Goal: Transaction & Acquisition: Purchase product/service

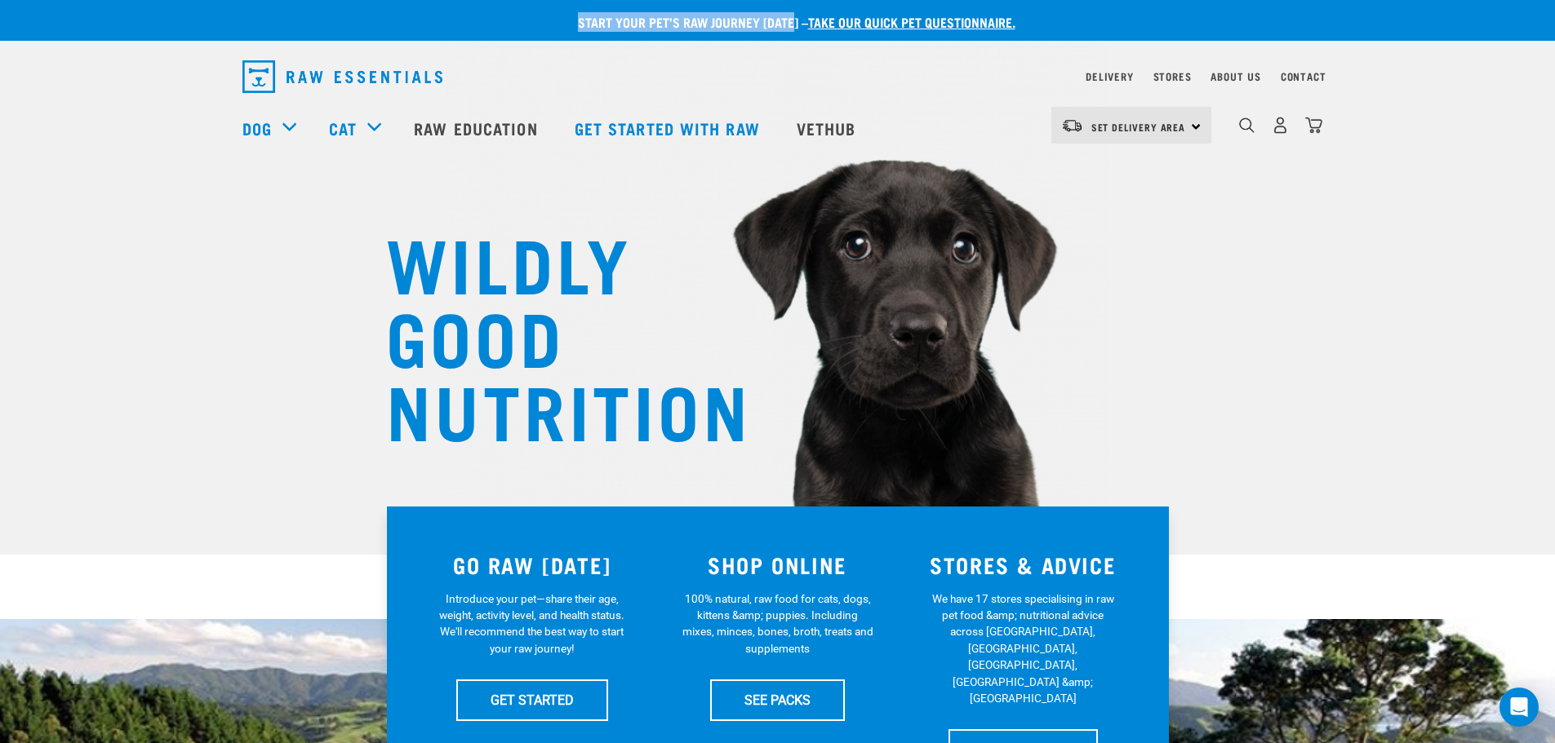
drag, startPoint x: 569, startPoint y: 20, endPoint x: 797, endPoint y: 24, distance: 227.7
click at [797, 24] on p "Start your pet’s raw journey today – take our quick pet questionnaire." at bounding box center [789, 22] width 1555 height 20
copy p "Start your pet’s raw journey today"
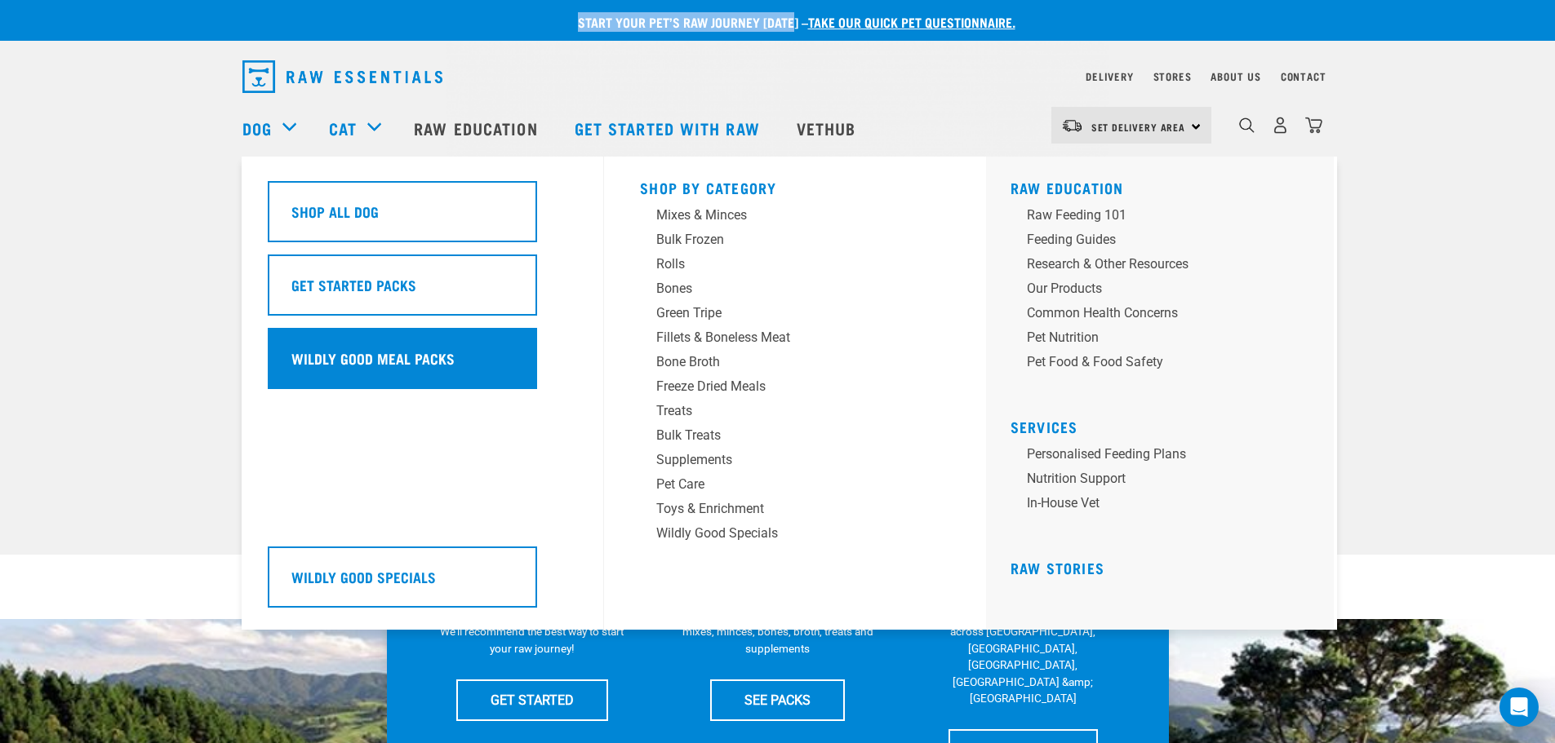
click at [397, 338] on div "Wildly Good Meal Packs" at bounding box center [402, 358] width 269 height 61
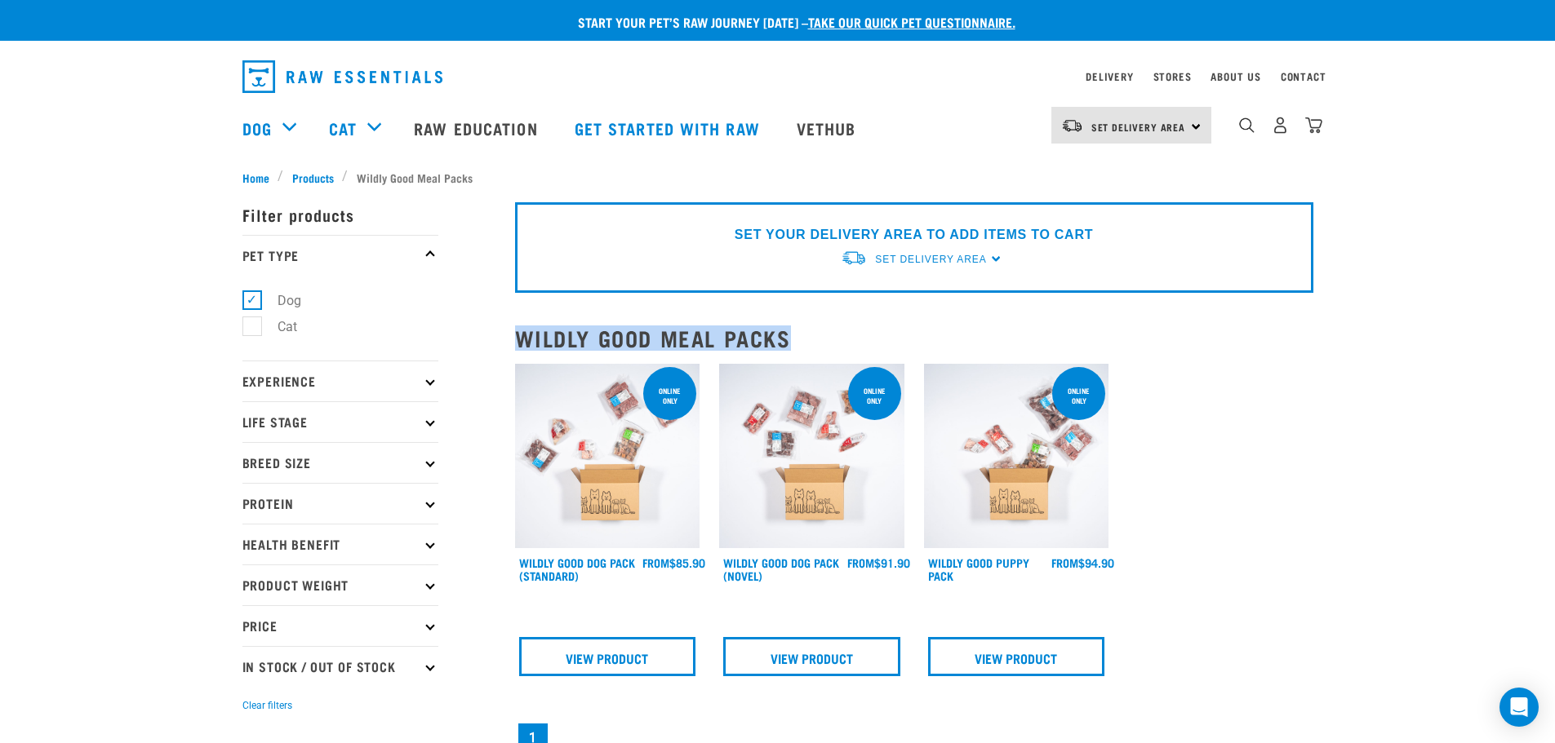
drag, startPoint x: 811, startPoint y: 331, endPoint x: 521, endPoint y: 335, distance: 290.5
click at [521, 335] on h2 "Wildly Good Meal Packs" at bounding box center [914, 338] width 798 height 25
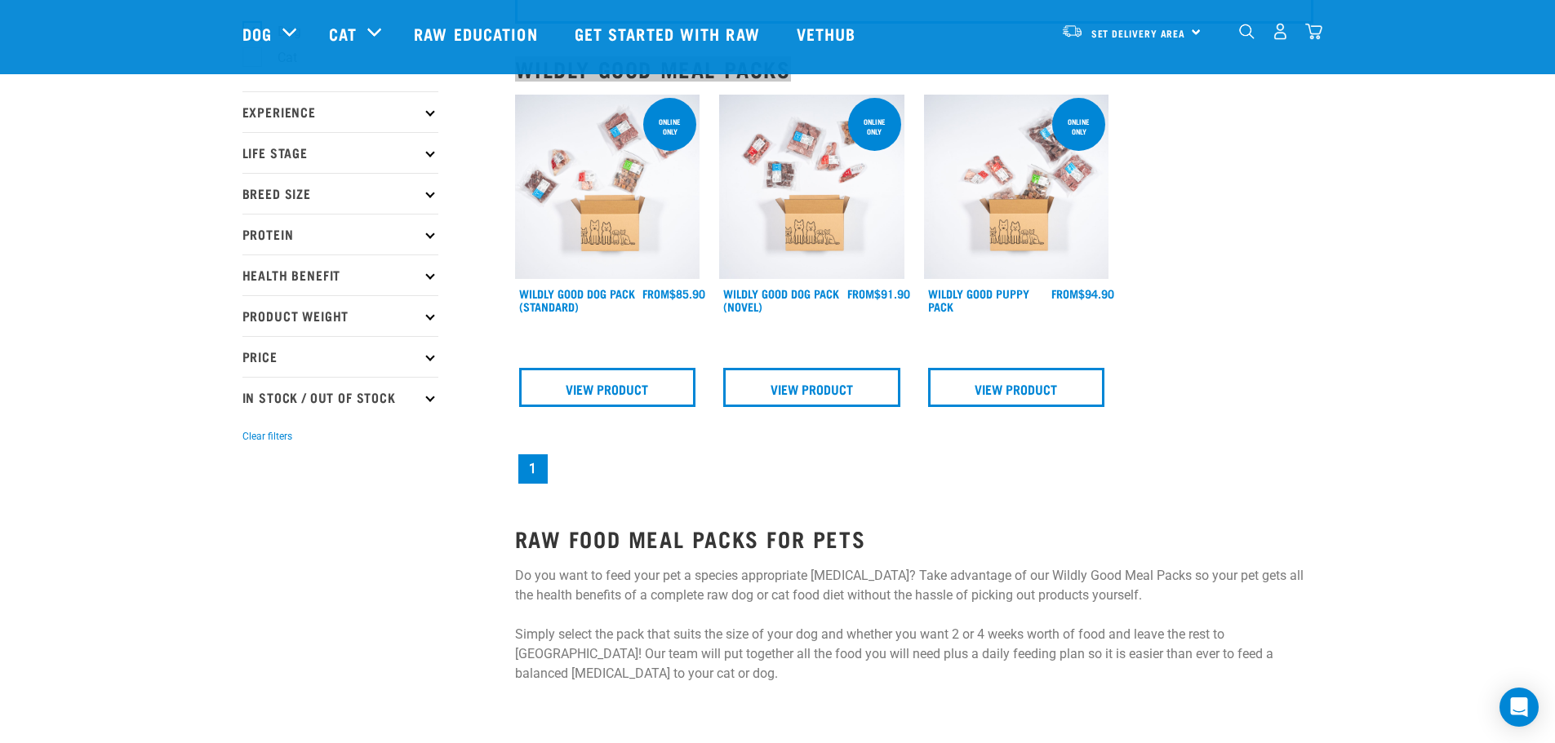
scroll to position [163, 0]
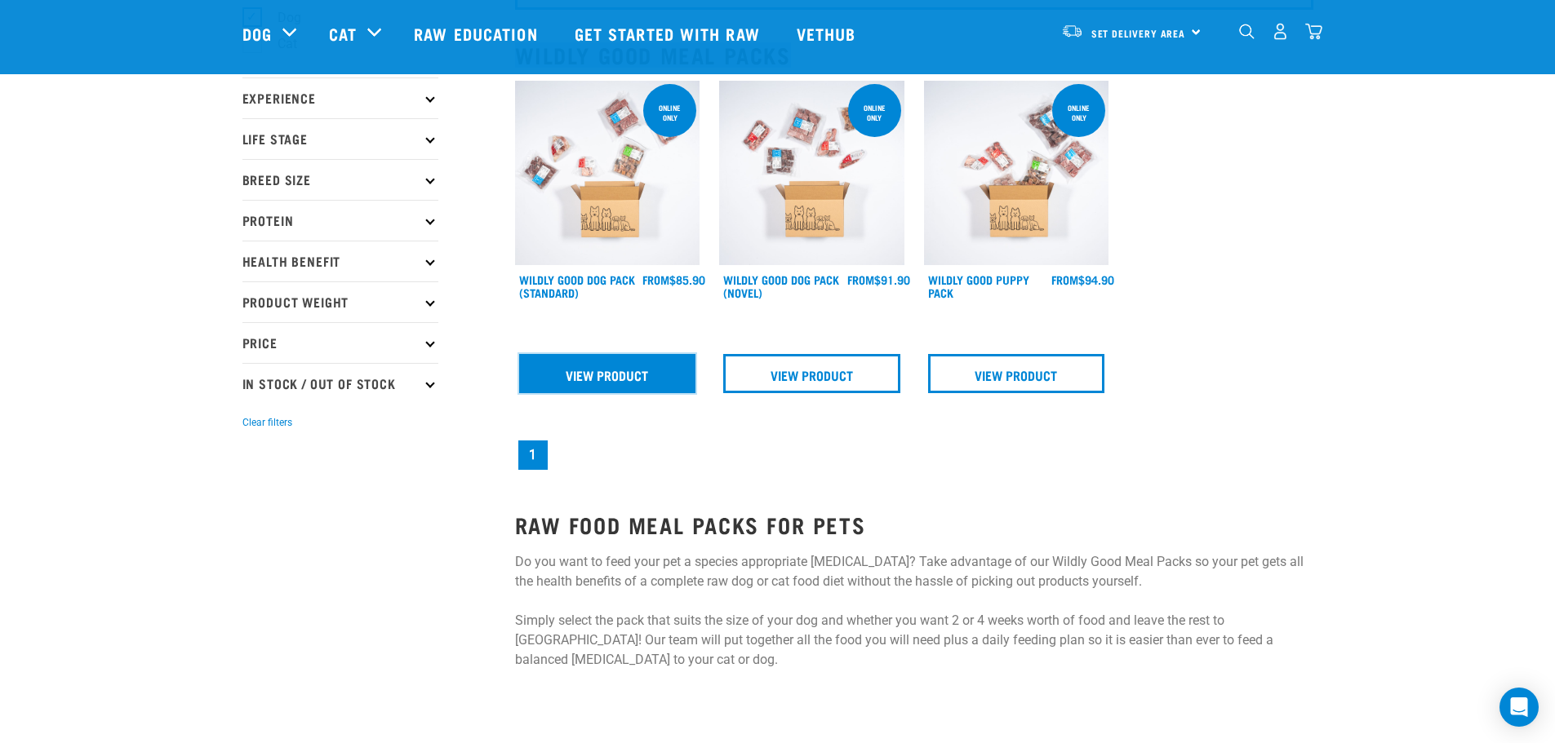
click at [625, 373] on link "View Product" at bounding box center [607, 373] width 177 height 39
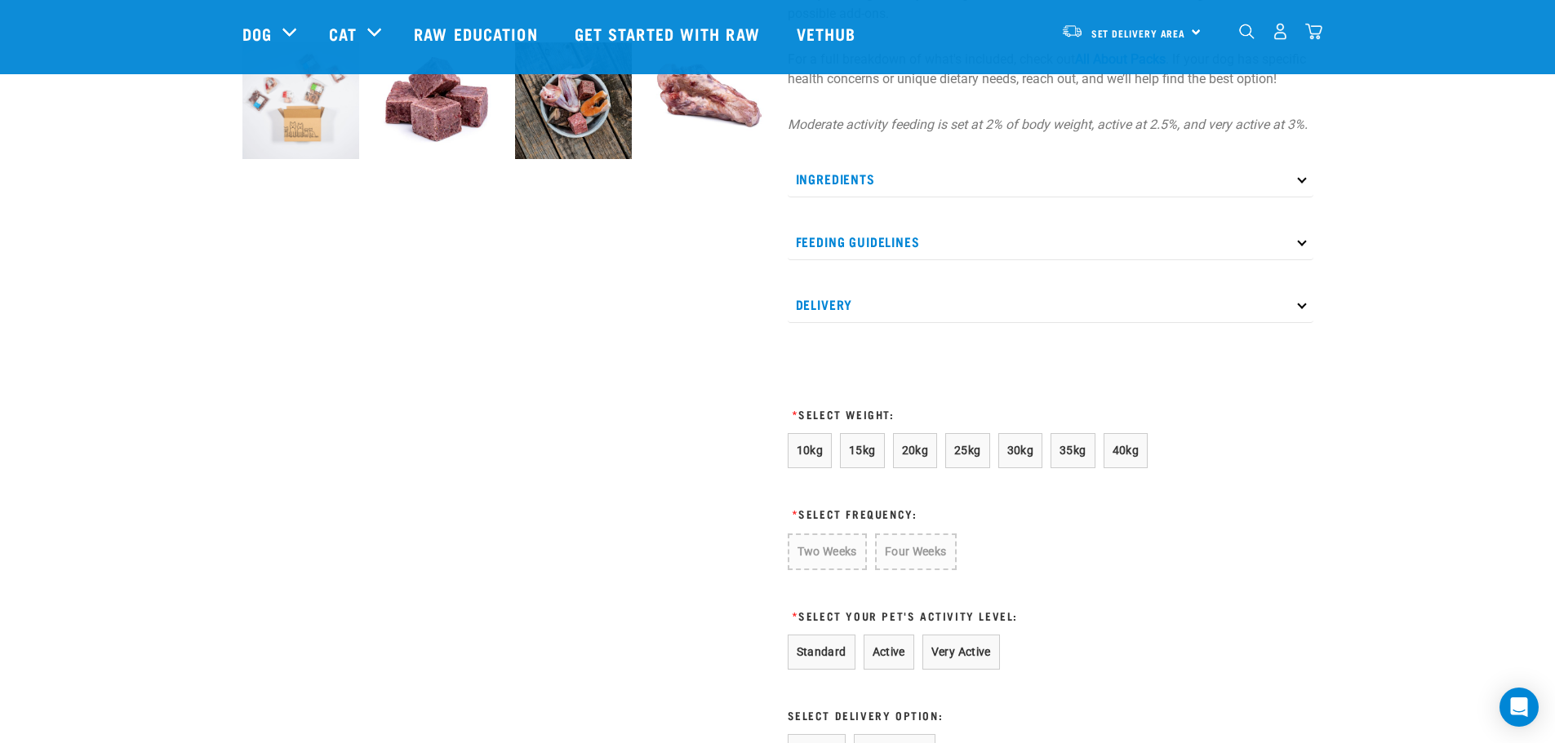
scroll to position [653, 0]
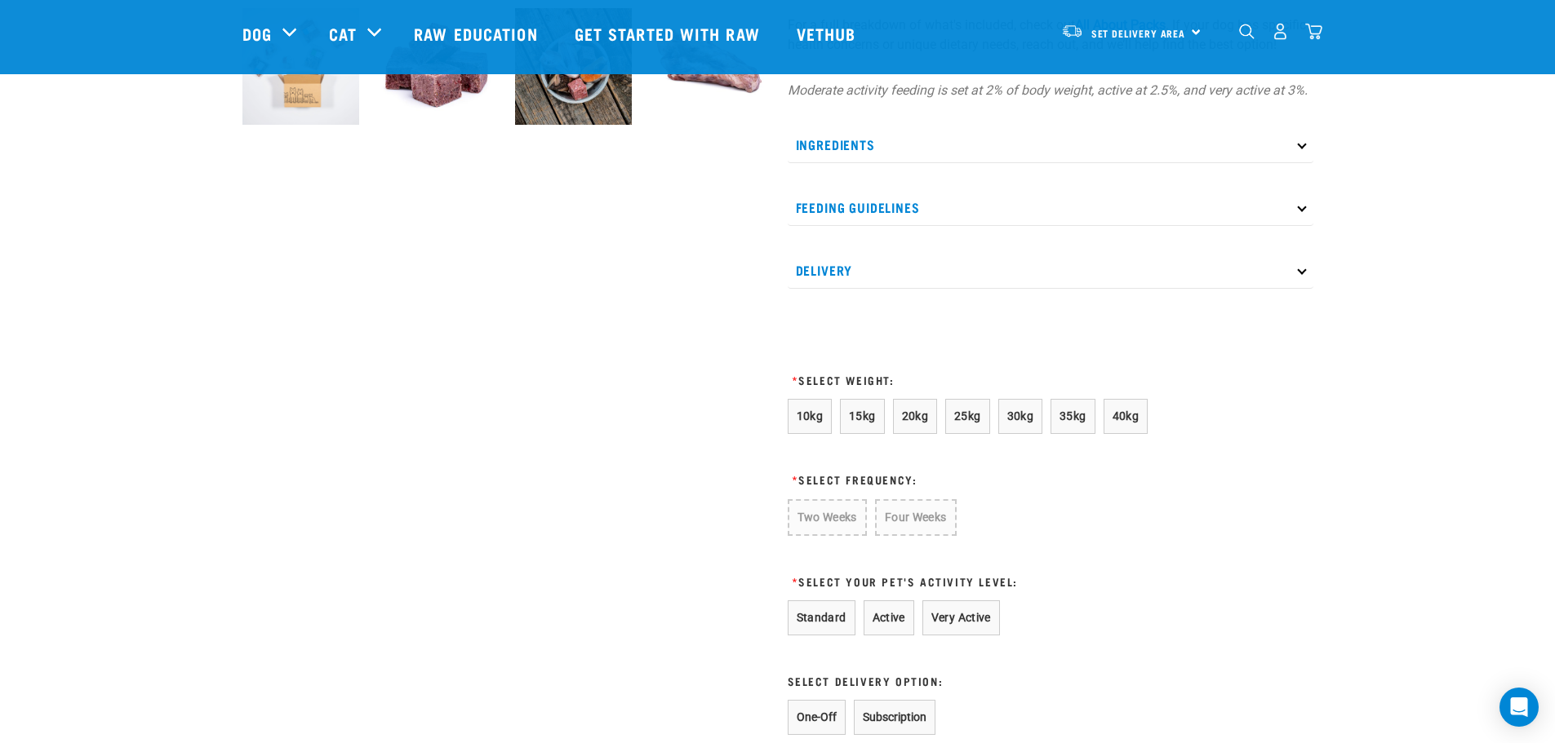
click at [1285, 288] on p "Delivery" at bounding box center [1051, 270] width 526 height 37
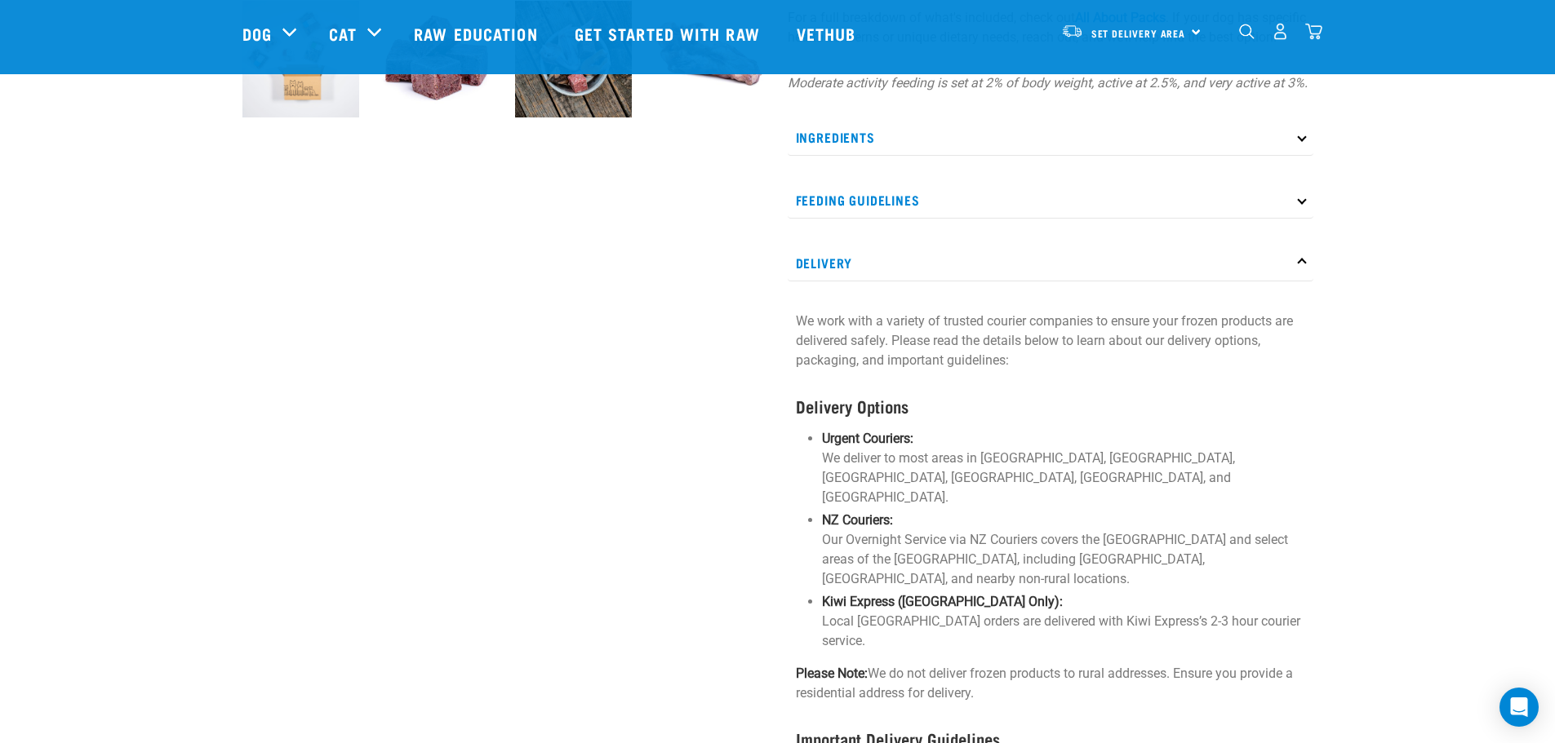
scroll to position [490, 0]
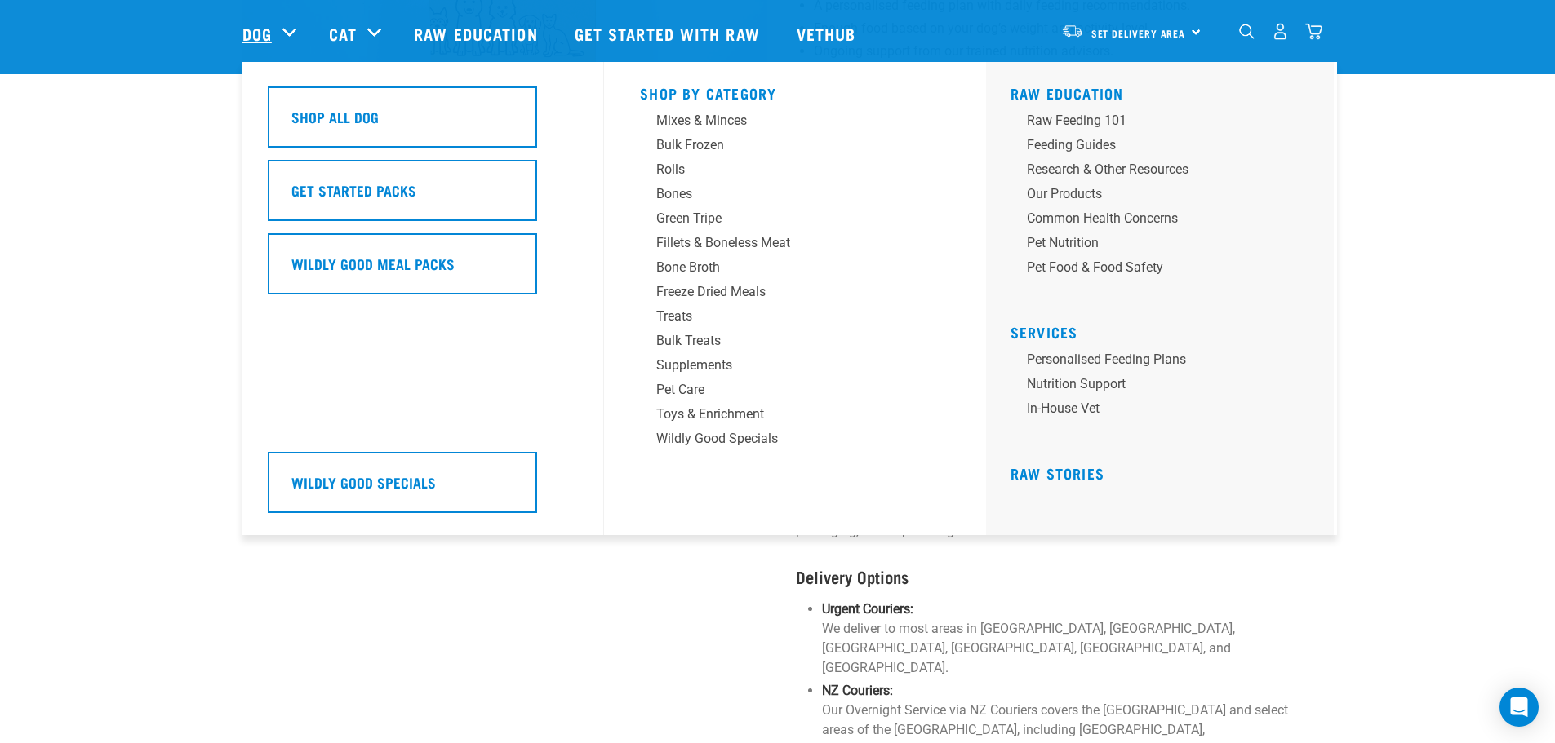
click at [260, 36] on link "Dog" at bounding box center [256, 33] width 29 height 24
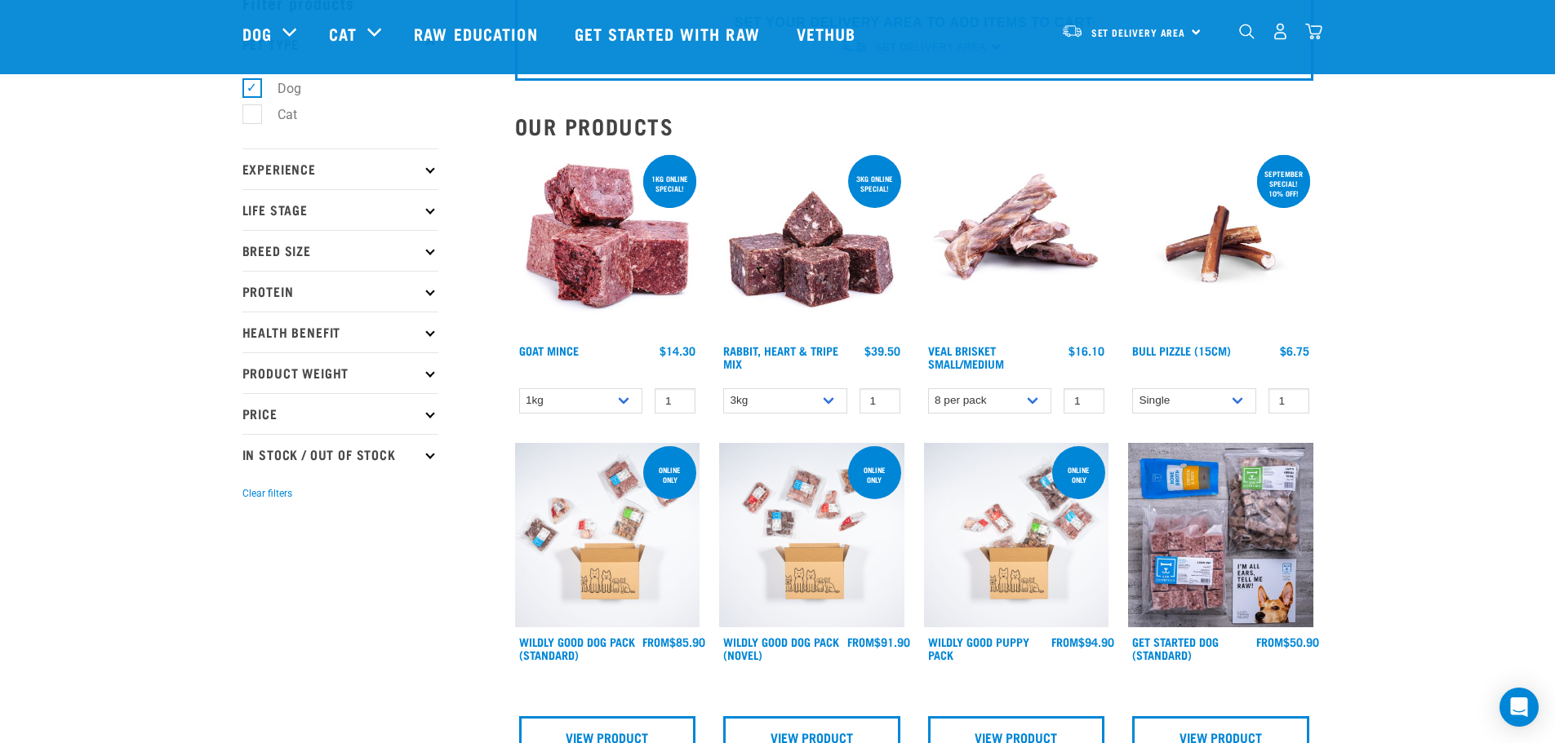
scroll to position [82, 0]
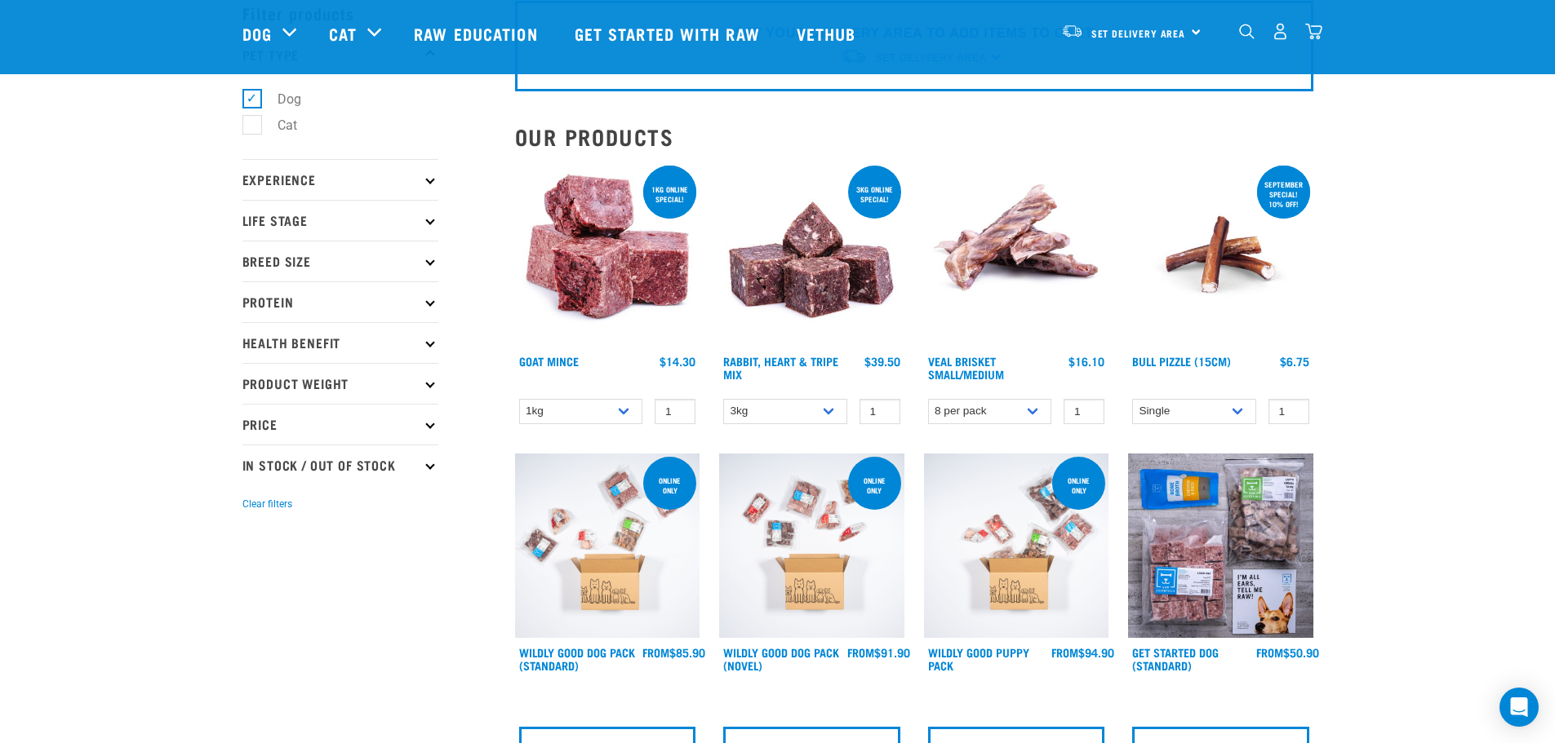
click at [406, 216] on p "Life Stage" at bounding box center [340, 220] width 196 height 41
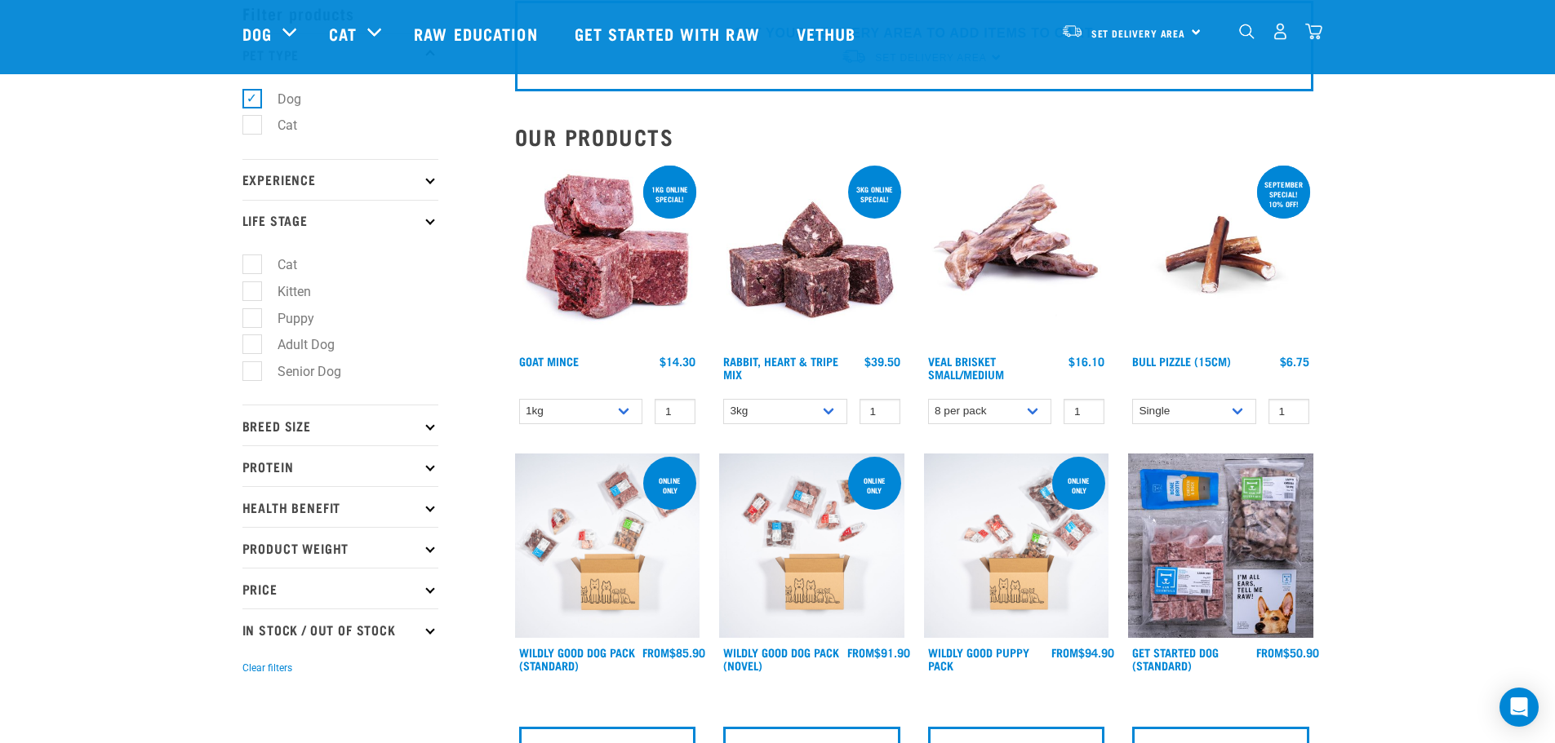
click at [251, 313] on label "Puppy" at bounding box center [285, 318] width 69 height 20
click at [249, 313] on input "Puppy" at bounding box center [247, 315] width 11 height 11
checkbox input "true"
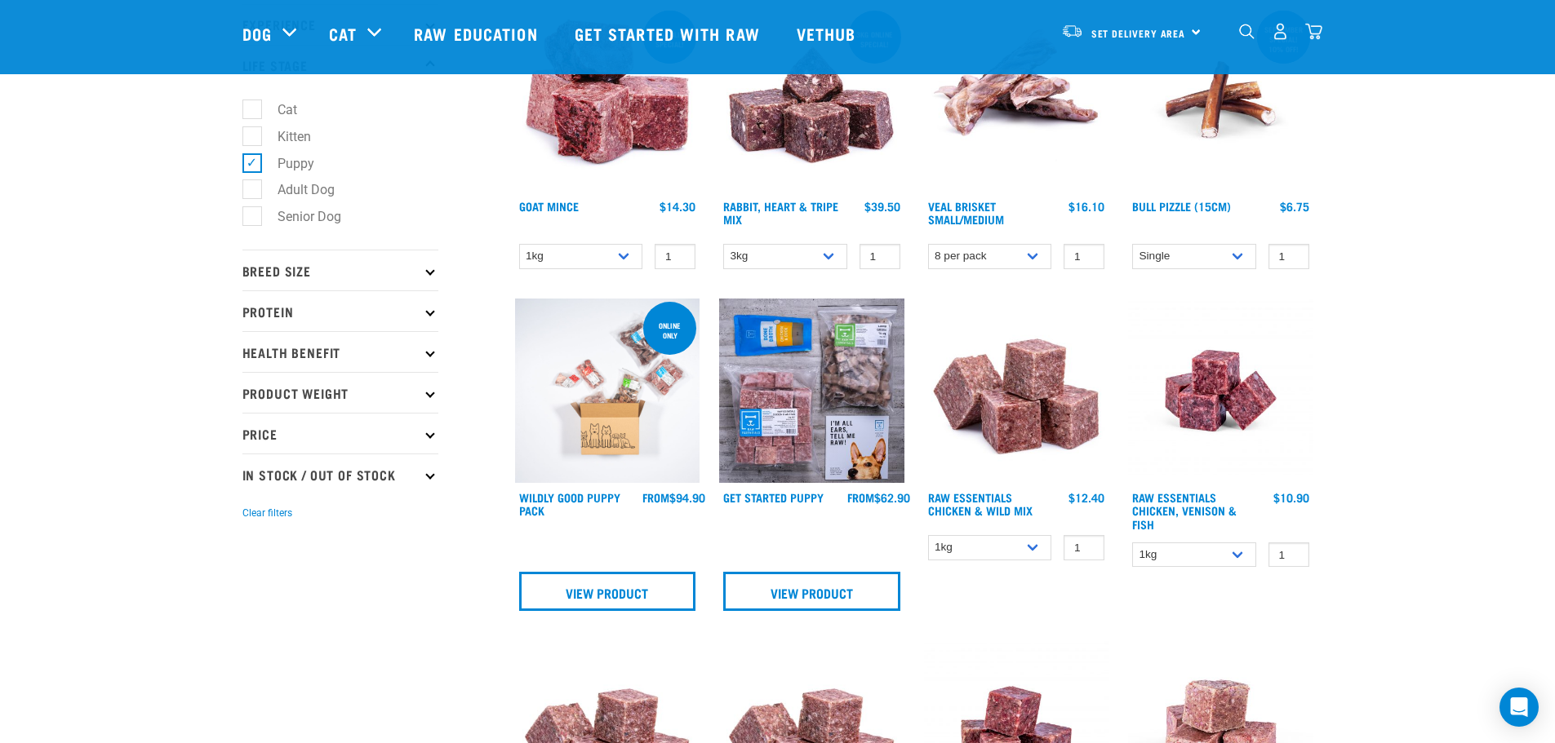
scroll to position [245, 0]
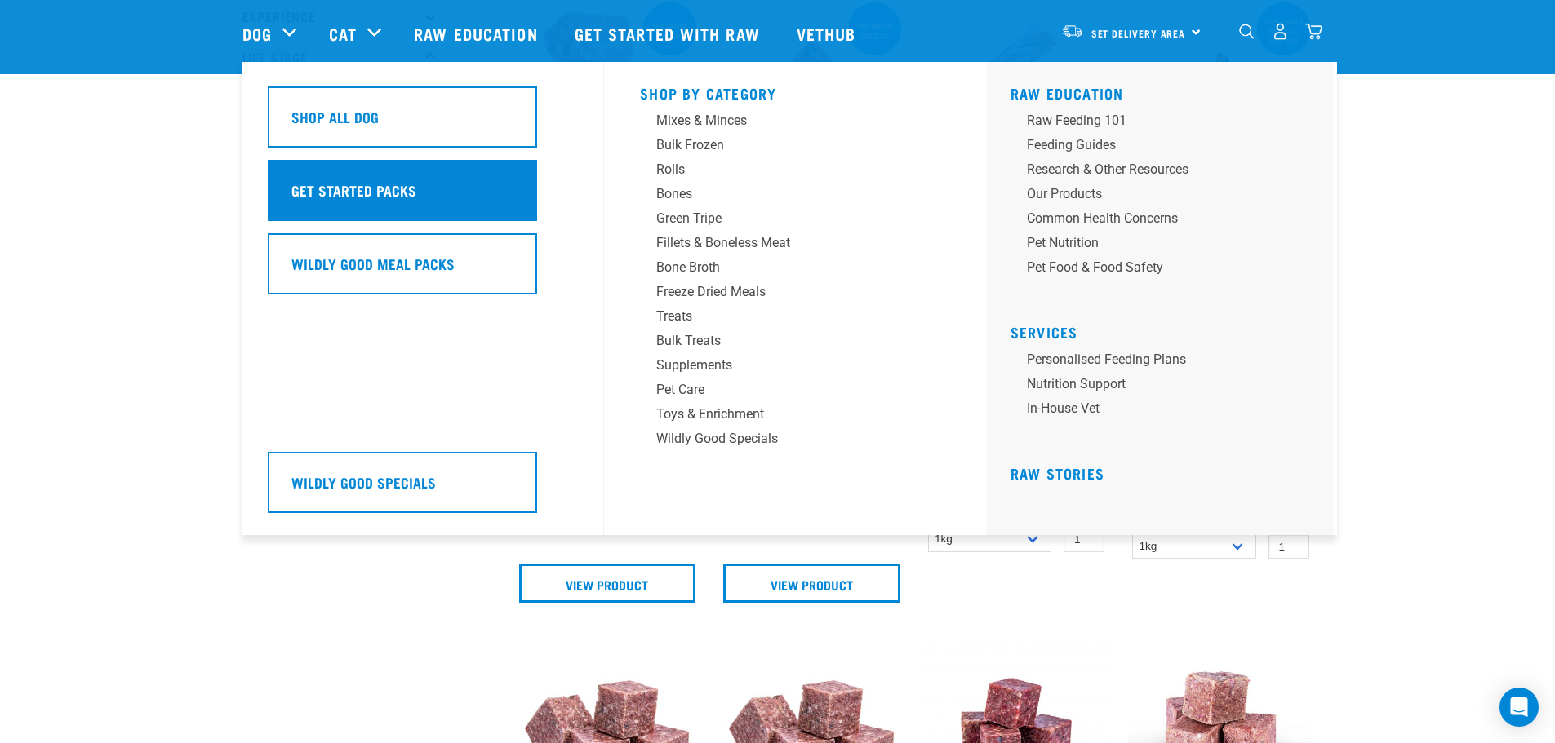
click at [329, 184] on h5 "Get Started Packs" at bounding box center [353, 190] width 125 height 21
click at [314, 193] on h5 "Get Started Packs" at bounding box center [353, 190] width 125 height 21
click at [382, 184] on h5 "Get Started Packs" at bounding box center [353, 190] width 125 height 21
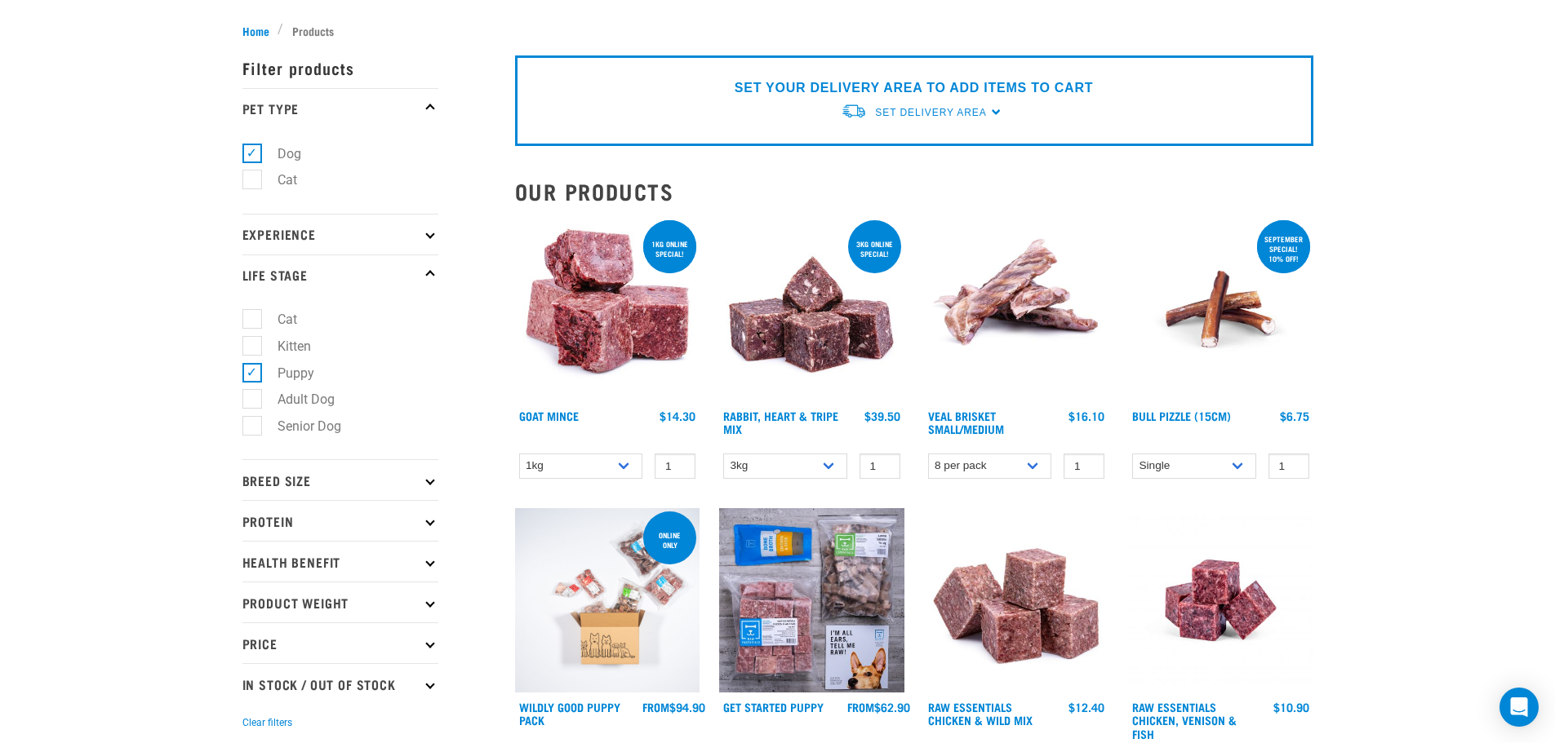
scroll to position [0, 0]
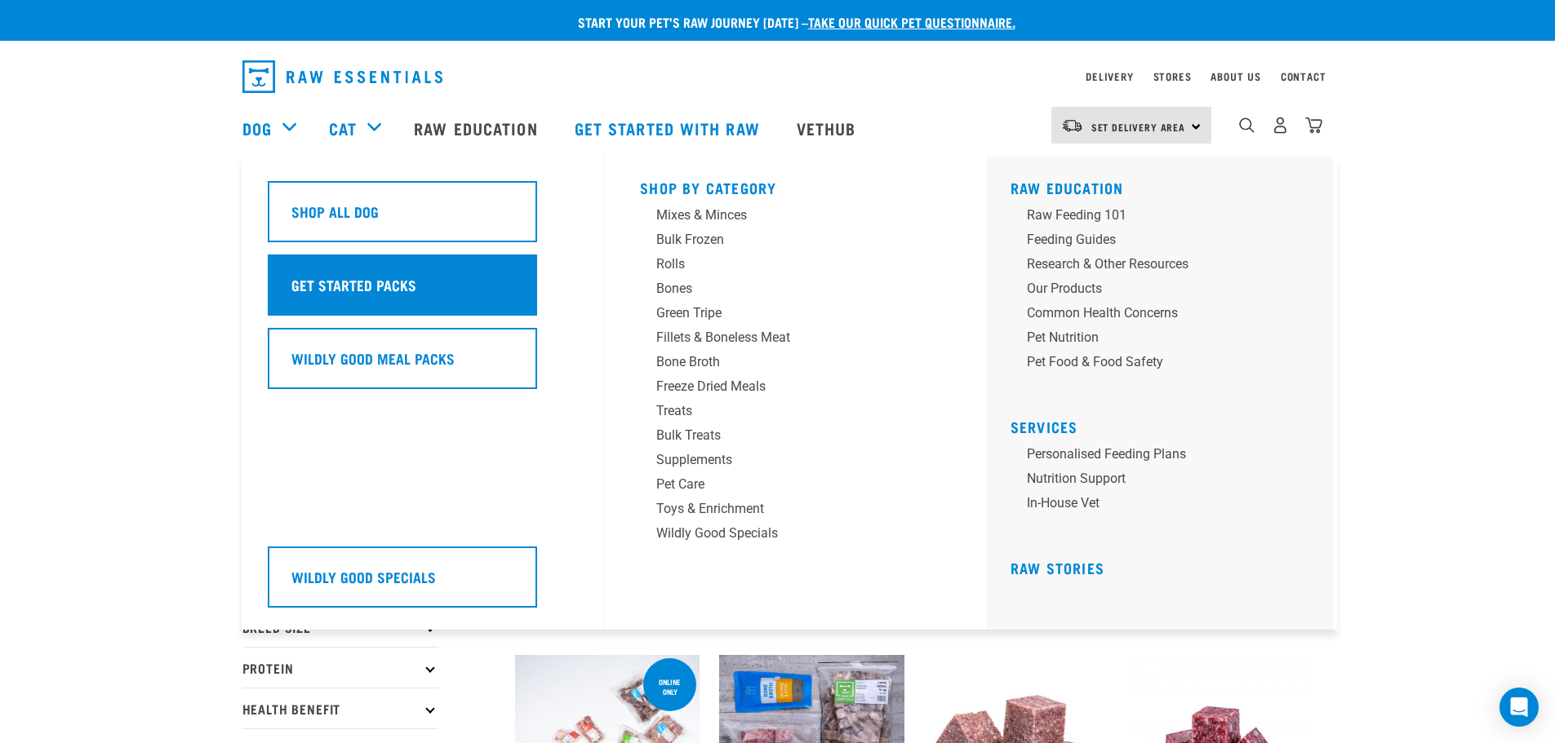
click at [322, 280] on h5 "Get Started Packs" at bounding box center [353, 284] width 125 height 21
click at [425, 279] on div "Get Started Packs" at bounding box center [402, 285] width 269 height 61
click at [338, 276] on h5 "Get Started Packs" at bounding box center [353, 284] width 125 height 21
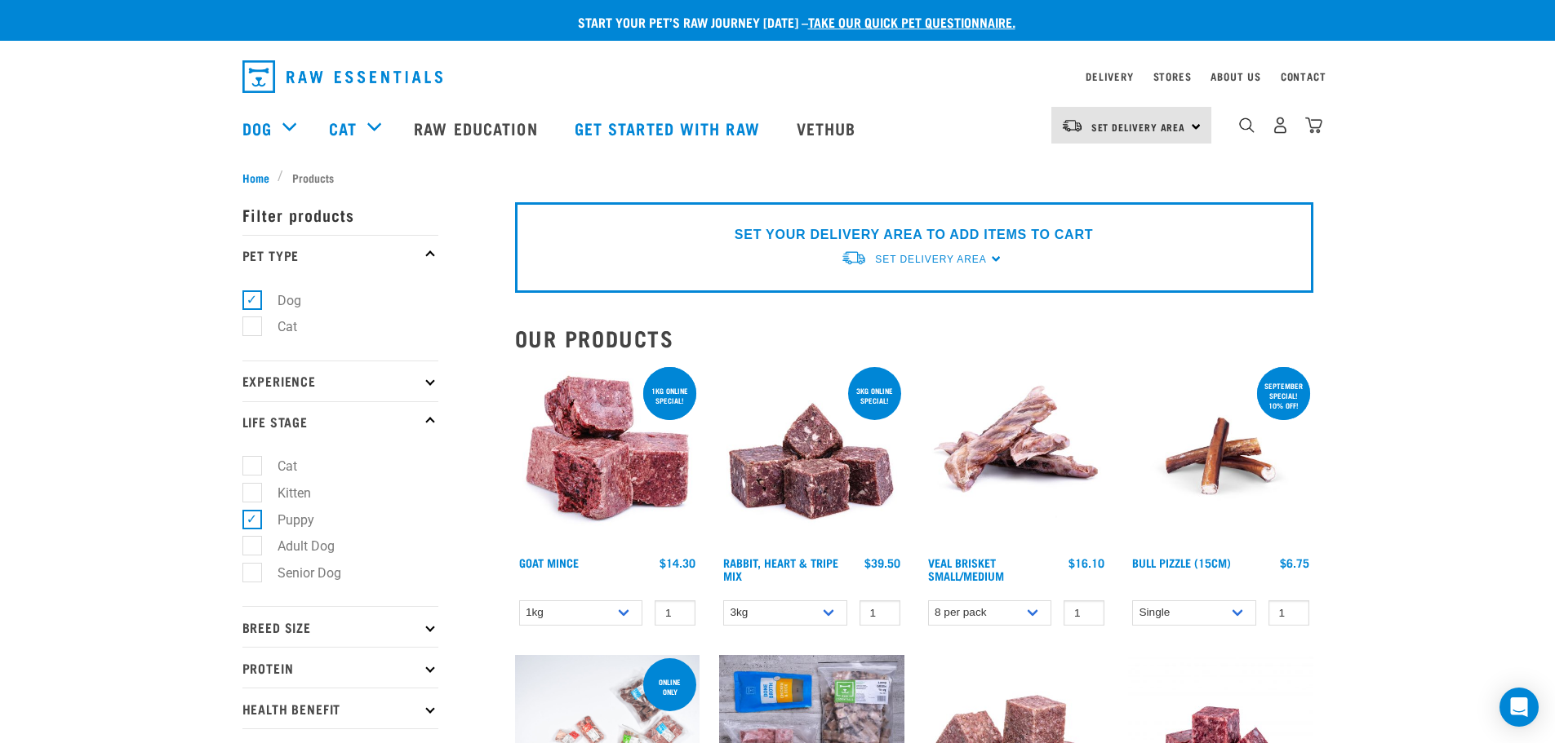
click at [277, 84] on img "dropdown navigation" at bounding box center [342, 76] width 200 height 33
click at [256, 81] on img "dropdown navigation" at bounding box center [342, 76] width 200 height 33
click at [348, 72] on img "dropdown navigation" at bounding box center [342, 76] width 200 height 33
click at [730, 134] on link "Get started with Raw" at bounding box center [669, 127] width 222 height 65
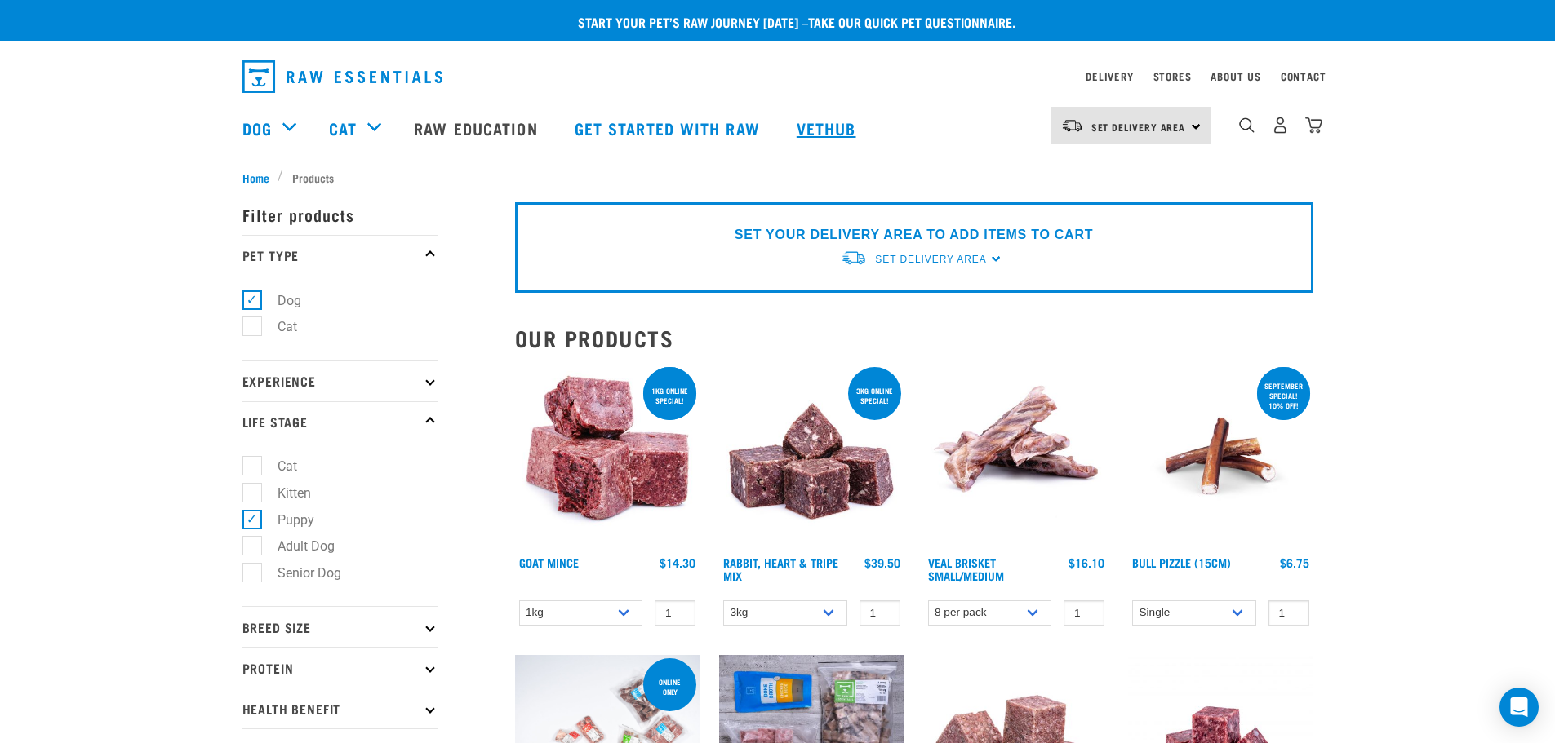
click at [833, 126] on link "Vethub" at bounding box center [828, 127] width 96 height 65
click at [652, 133] on link "Get started with Raw" at bounding box center [669, 127] width 222 height 65
click at [254, 550] on label "Adult Dog" at bounding box center [296, 546] width 90 height 20
click at [253, 549] on input "Adult Dog" at bounding box center [247, 544] width 11 height 11
checkbox input "true"
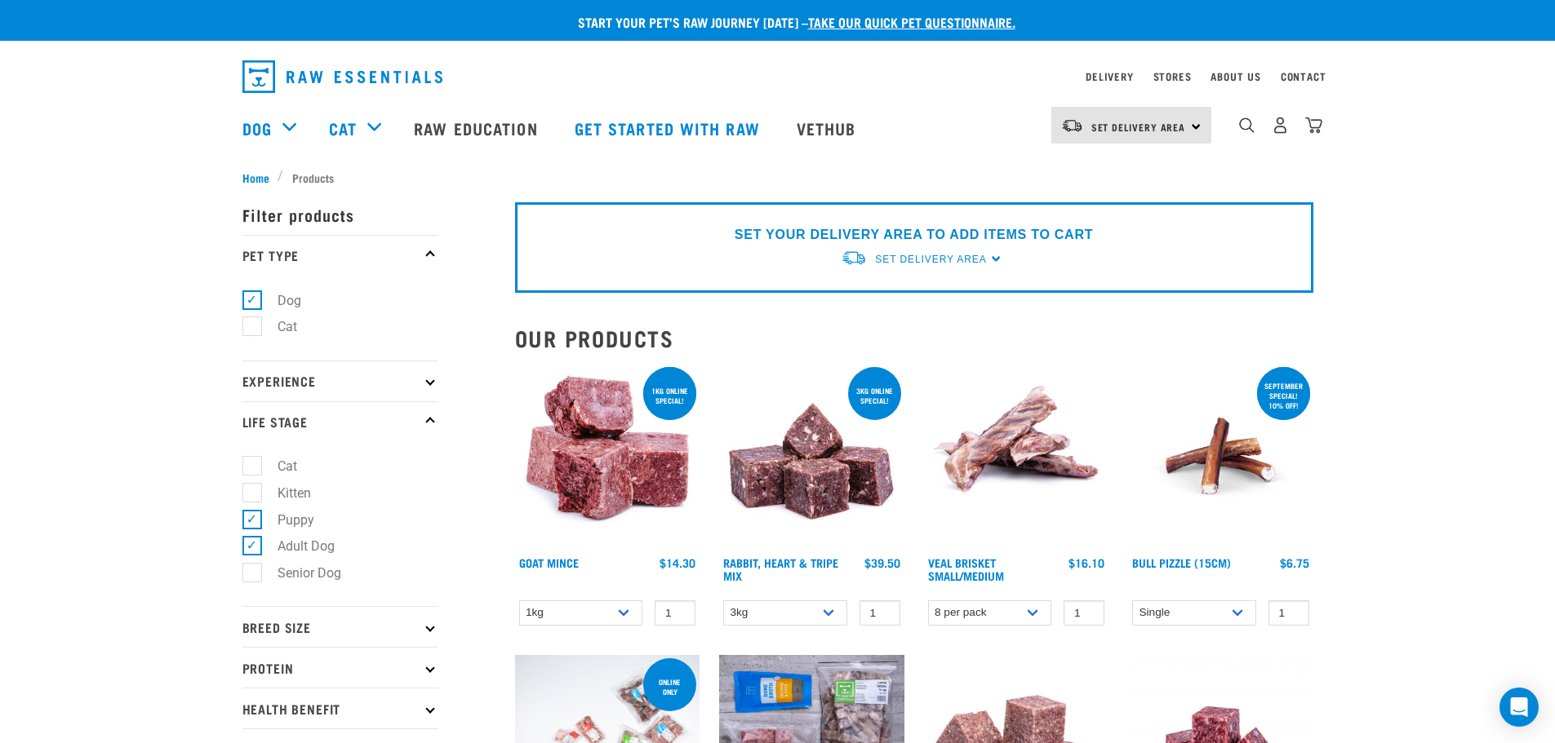
click at [251, 510] on label "Puppy" at bounding box center [285, 520] width 69 height 20
click at [248, 512] on input "Puppy" at bounding box center [247, 517] width 11 height 11
checkbox input "false"
click at [317, 68] on img "dropdown navigation" at bounding box center [342, 76] width 200 height 33
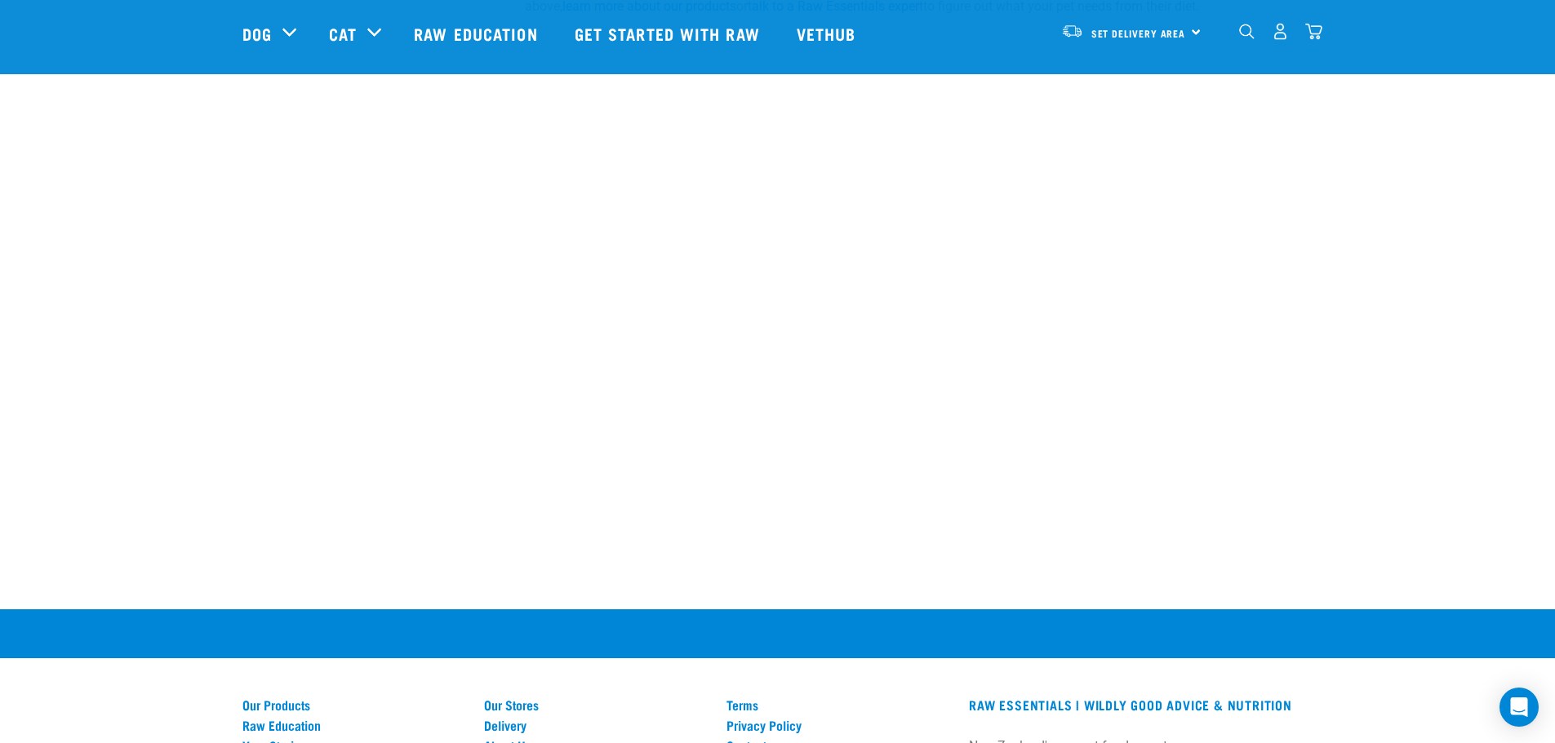
scroll to position [3367, 0]
